Goal: Download file/media

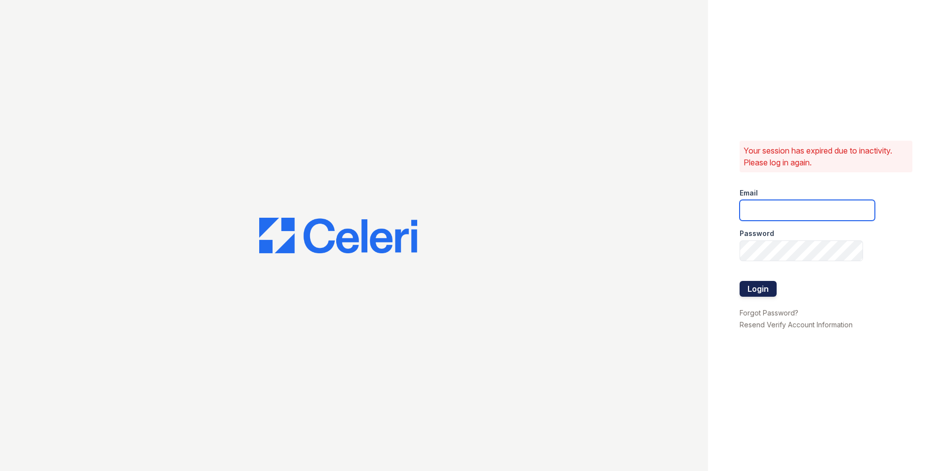
type input "[EMAIL_ADDRESS][PERSON_NAME][DOMAIN_NAME]"
click at [763, 289] on button "Login" at bounding box center [757, 289] width 37 height 16
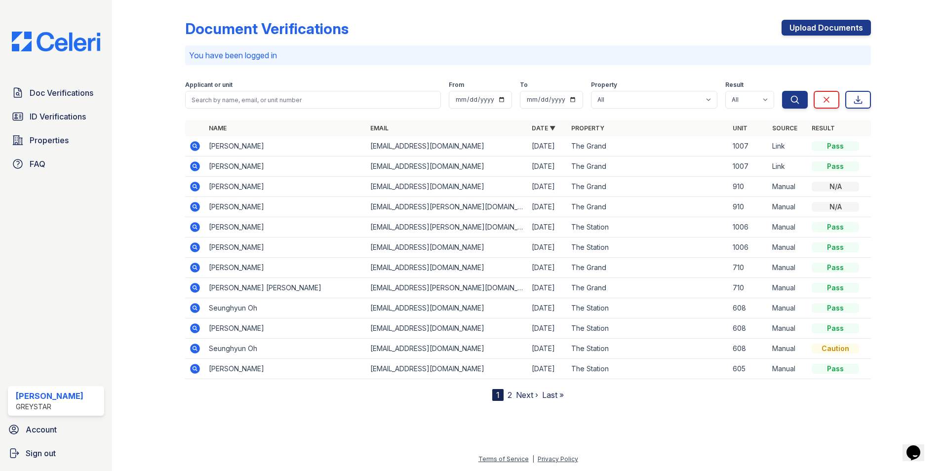
click at [191, 149] on icon at bounding box center [195, 146] width 10 height 10
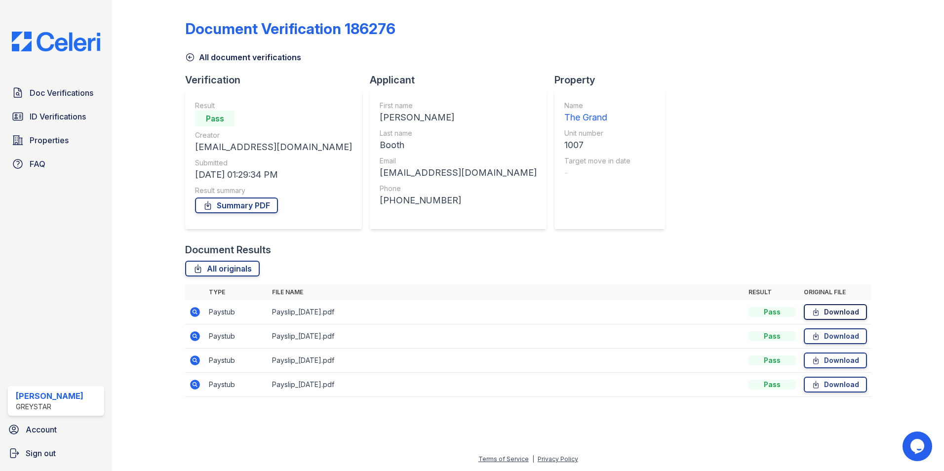
click at [823, 312] on link "Download" at bounding box center [834, 312] width 63 height 16
click at [829, 339] on link "Download" at bounding box center [834, 336] width 63 height 16
click at [829, 358] on link "Download" at bounding box center [834, 360] width 63 height 16
click at [829, 384] on link "Download" at bounding box center [834, 385] width 63 height 16
click at [249, 207] on link "Summary PDF" at bounding box center [236, 205] width 83 height 16
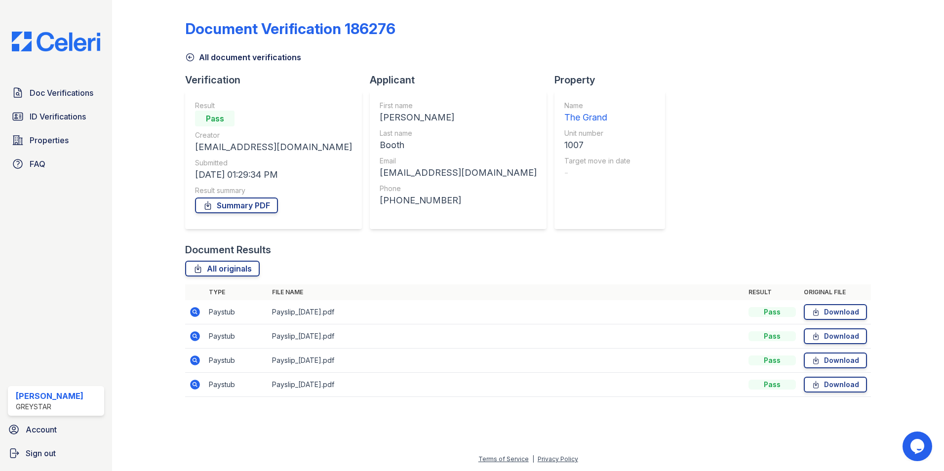
click at [535, 269] on div "All originals" at bounding box center [528, 269] width 686 height 16
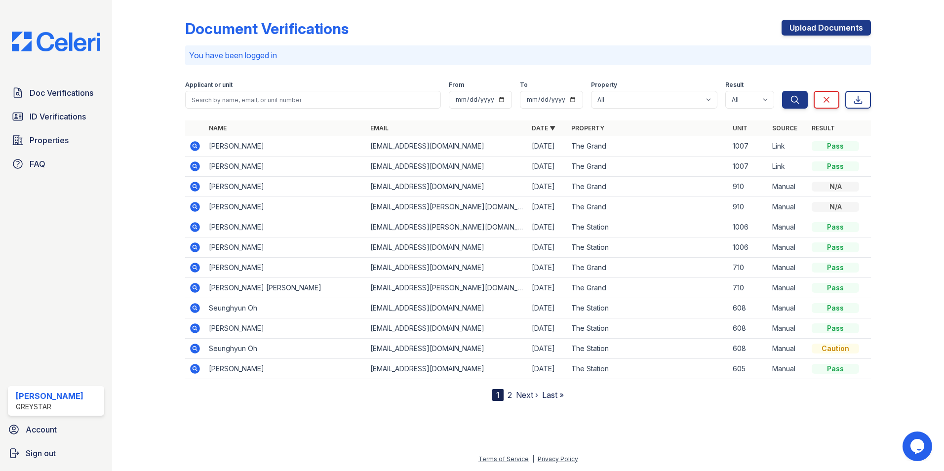
click at [193, 161] on icon at bounding box center [195, 166] width 12 height 12
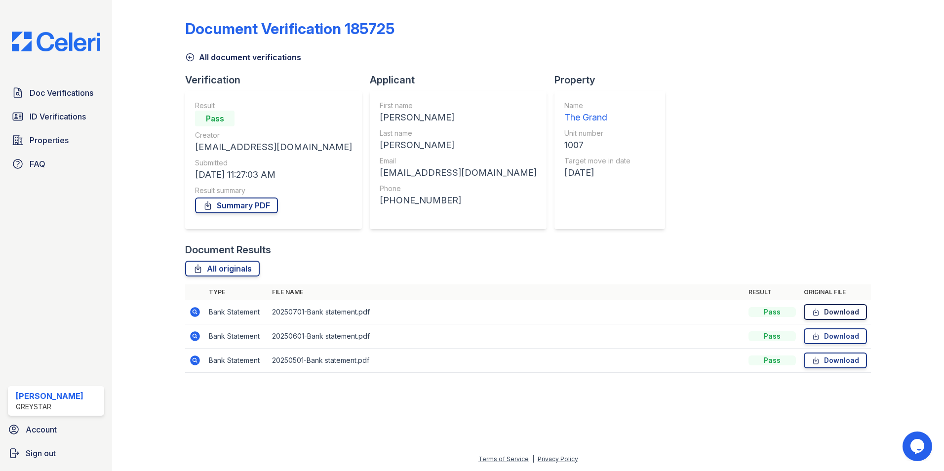
click at [839, 309] on link "Download" at bounding box center [834, 312] width 63 height 16
click at [822, 337] on link "Download" at bounding box center [834, 336] width 63 height 16
click at [810, 360] on link "Download" at bounding box center [834, 360] width 63 height 16
click at [256, 205] on link "Summary PDF" at bounding box center [236, 205] width 83 height 16
click at [646, 412] on div at bounding box center [528, 425] width 800 height 55
